Goal: Information Seeking & Learning: Learn about a topic

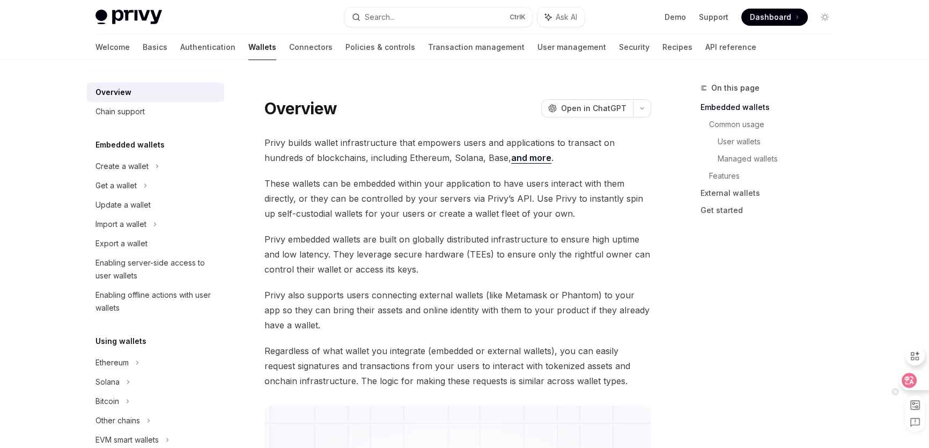
click at [915, 380] on icon at bounding box center [909, 380] width 15 height 15
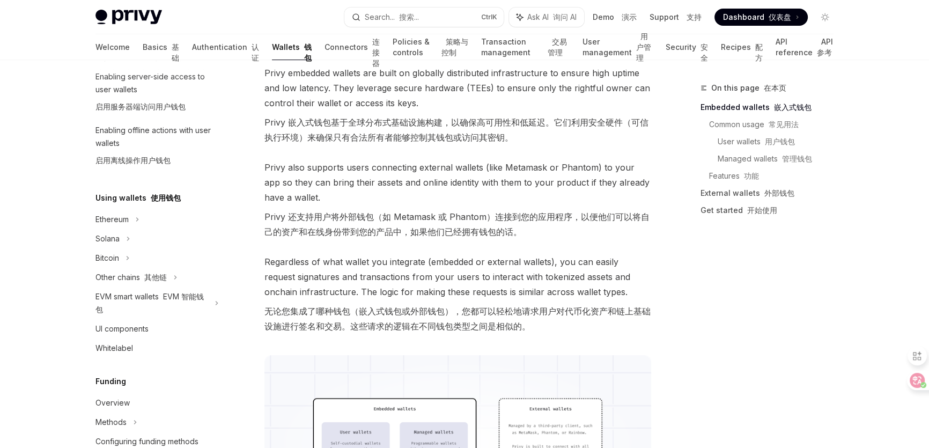
scroll to position [195, 0]
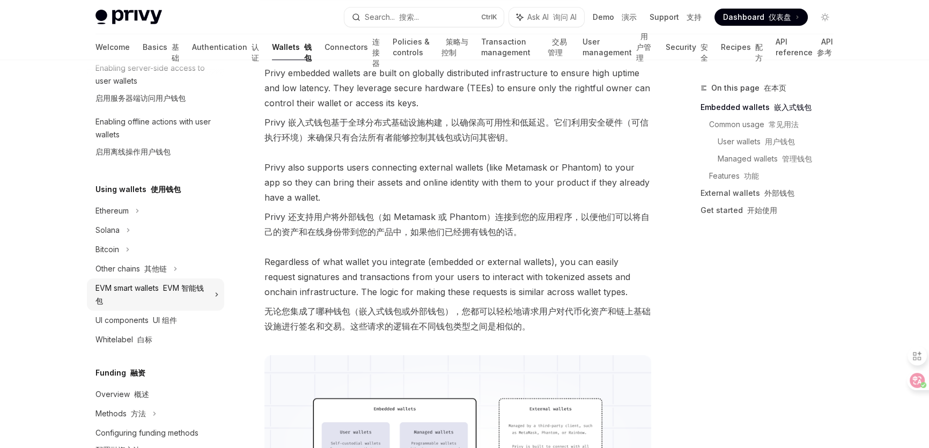
click at [181, 293] on div "EVM smart wallets EVM 智能钱包" at bounding box center [151, 295] width 113 height 26
type textarea "*"
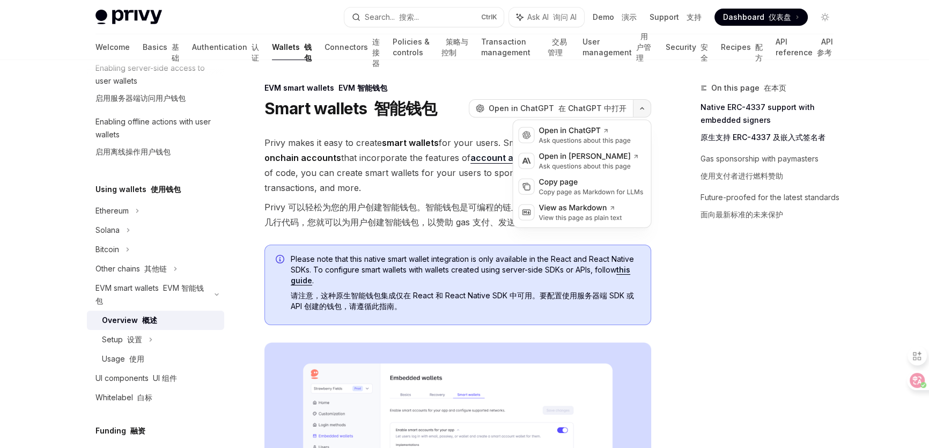
click at [647, 108] on button "button" at bounding box center [642, 108] width 18 height 18
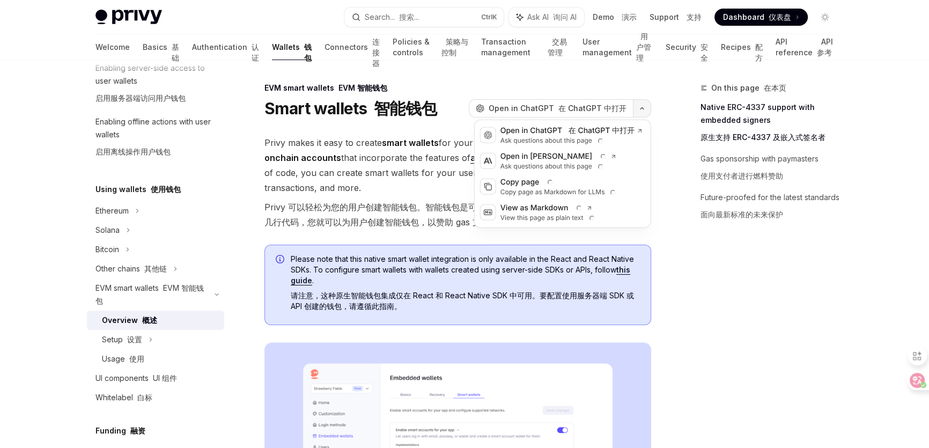
click at [647, 108] on icon "button" at bounding box center [642, 108] width 13 height 4
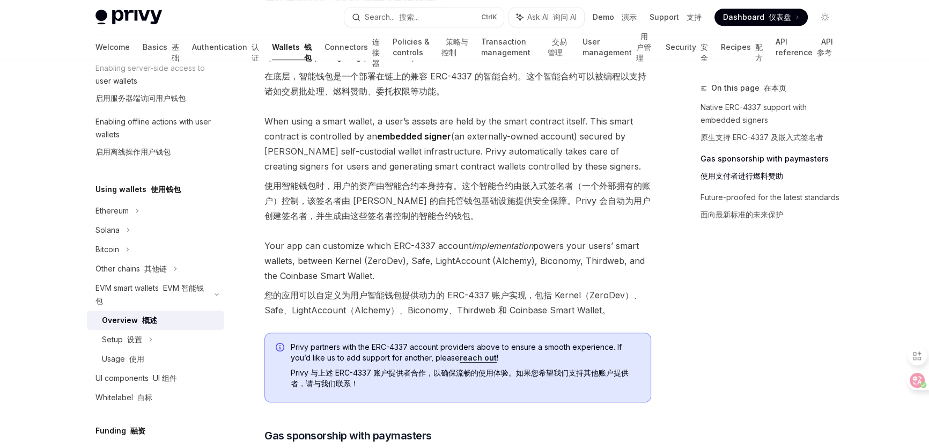
scroll to position [878, 0]
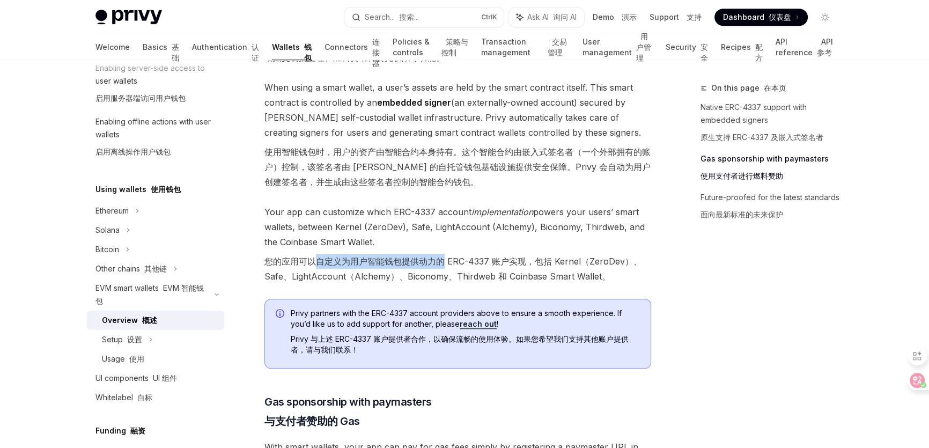
drag, startPoint x: 320, startPoint y: 248, endPoint x: 442, endPoint y: 250, distance: 122.3
click at [442, 256] on font "您的应用可以自定义为用户智能钱包提供动力的 ERC-4337 账户实现，包括 Kernel（ZeroDev）、Safe、LightAccount（Alchem…" at bounding box center [453, 269] width 378 height 26
click at [401, 256] on font "您的应用可以自定义为用户智能钱包提供动力的 ERC-4337 账户实现，包括 Kernel（ZeroDev）、Safe、LightAccount（Alchem…" at bounding box center [453, 269] width 378 height 26
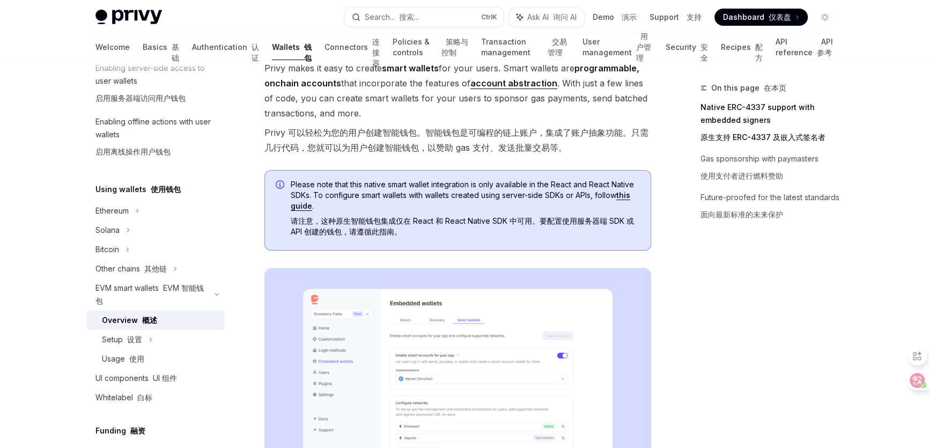
scroll to position [0, 0]
